Goal: Download file/media

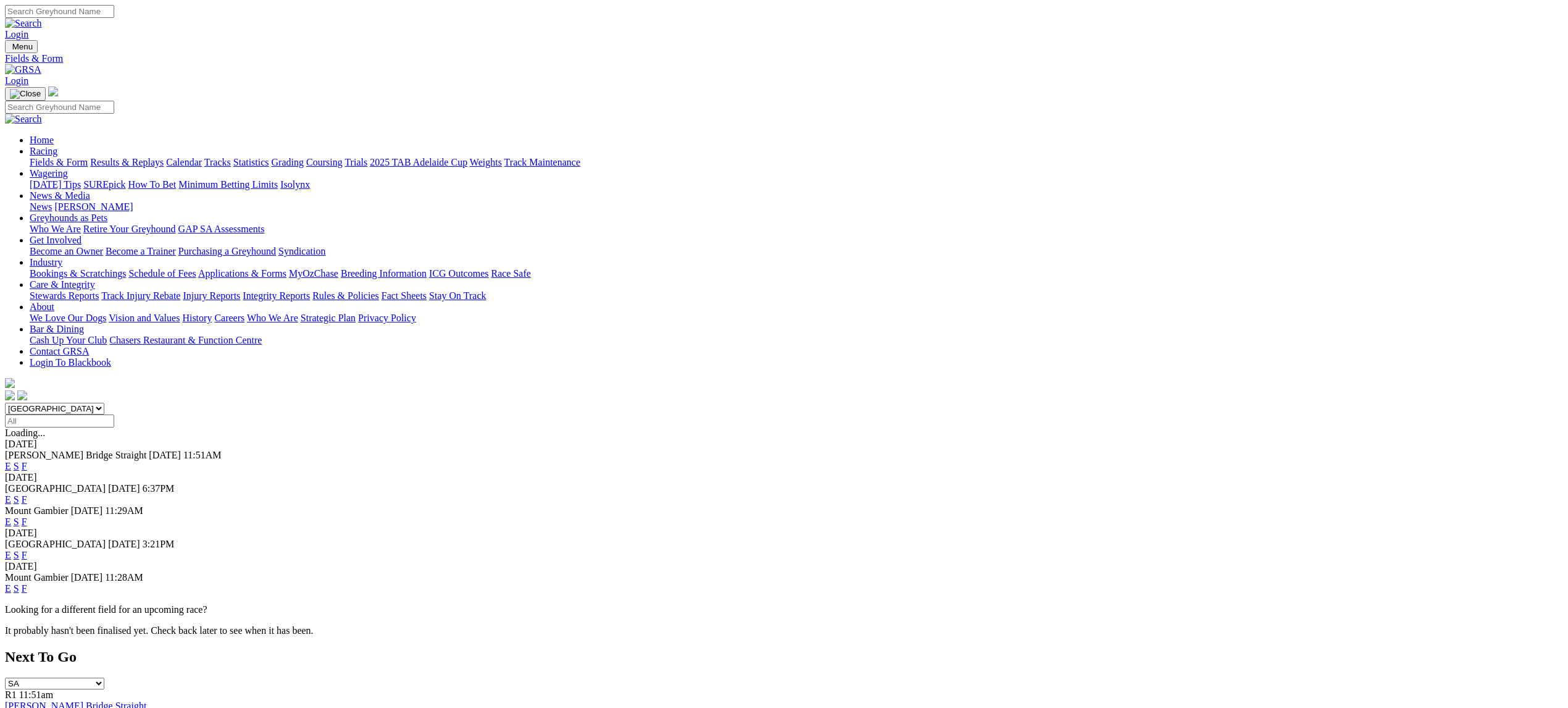
scroll to position [30, 0]
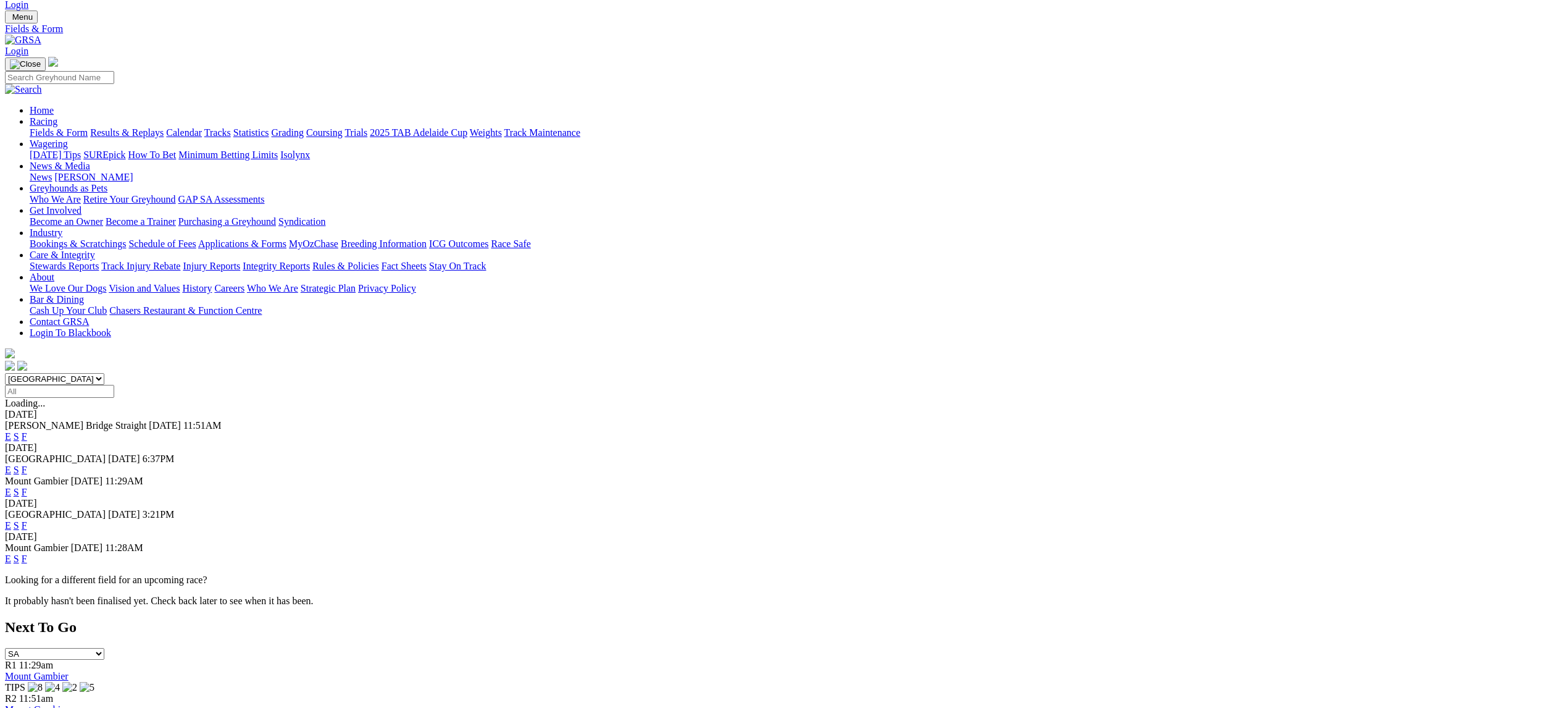
click at [27, 520] on link "F" at bounding box center [24, 525] width 5 height 10
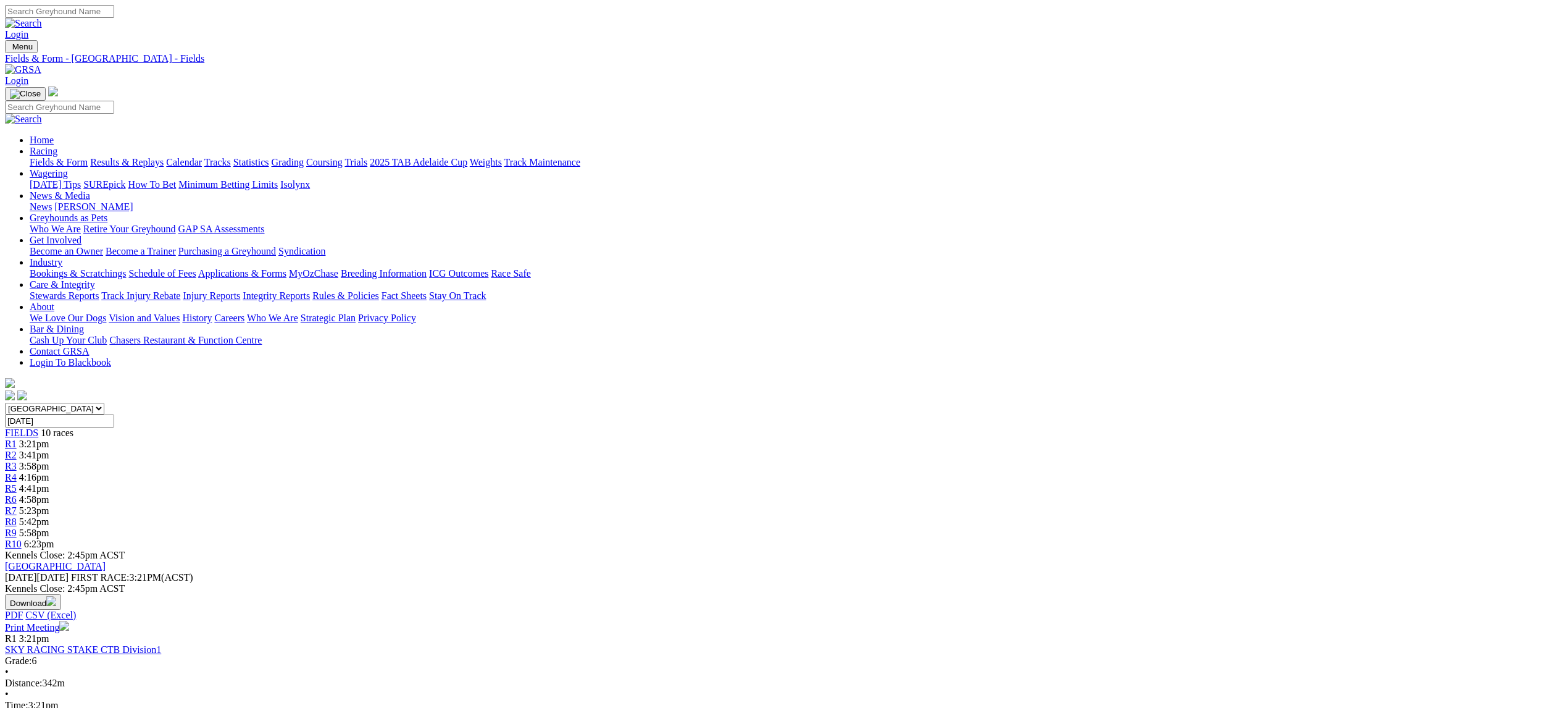
click at [56, 596] on img "button" at bounding box center [51, 600] width 10 height 10
click at [668, 161] on link "CSV (Excel)" at bounding box center [642, 155] width 51 height 10
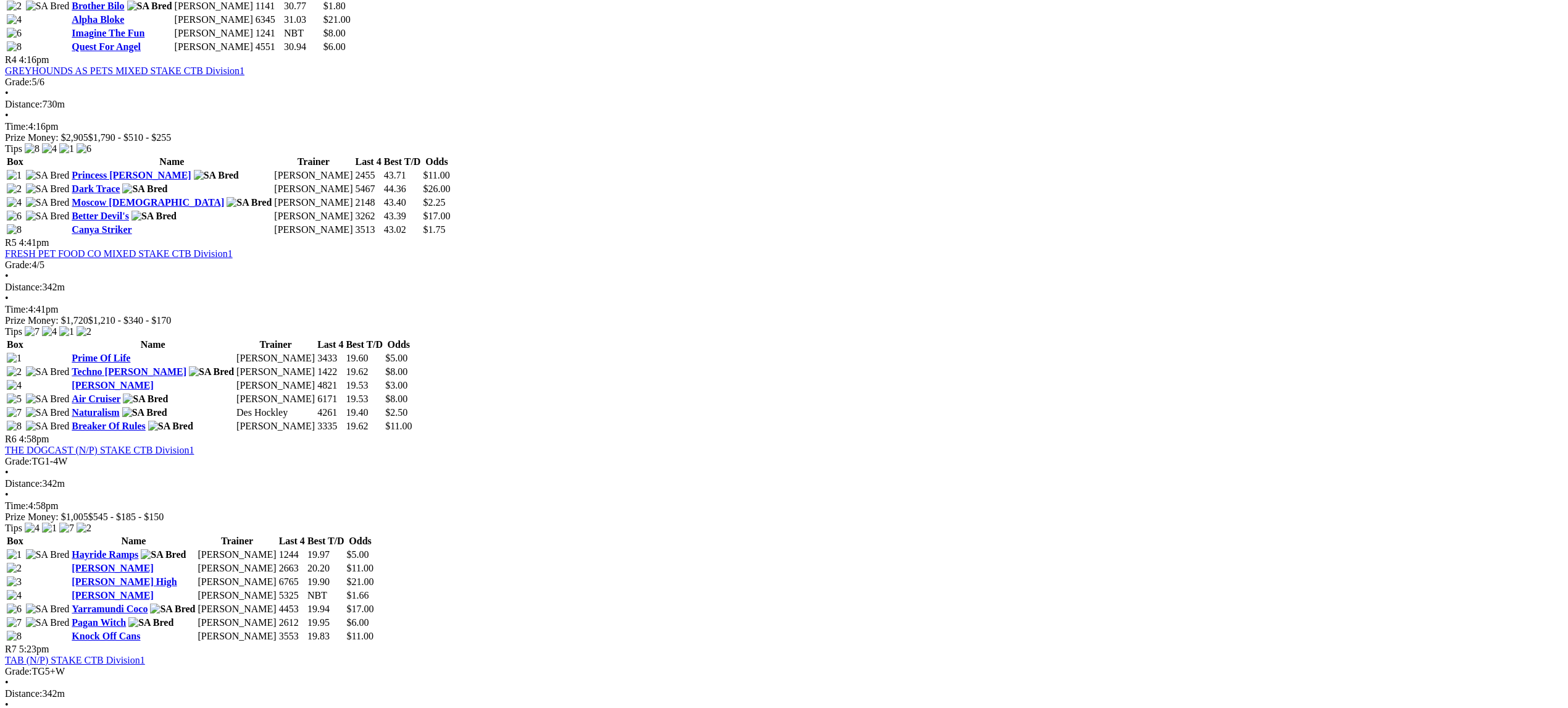
scroll to position [1157, 0]
